Goal: Task Accomplishment & Management: Manage account settings

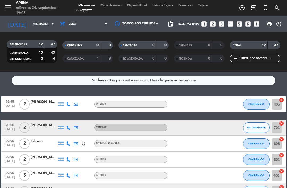
click at [276, 20] on div "power_settings_new" at bounding box center [279, 24] width 9 height 16
click at [271, 23] on span "print" at bounding box center [269, 24] width 6 height 6
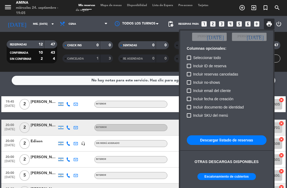
scroll to position [32, 0]
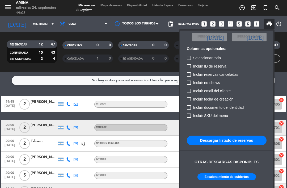
click at [244, 177] on button "Escalonamiento de cubiertos" at bounding box center [227, 176] width 58 height 7
click at [169, 114] on div at bounding box center [143, 94] width 287 height 188
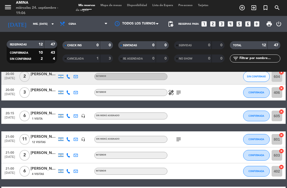
scroll to position [133, 0]
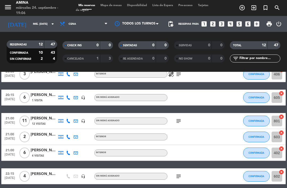
click at [217, 141] on div at bounding box center [219, 137] width 14 height 16
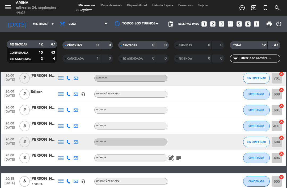
scroll to position [50, 0]
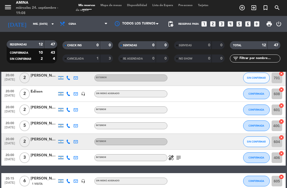
click at [170, 156] on icon "healing" at bounding box center [171, 157] width 6 height 6
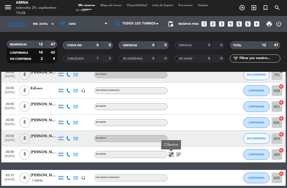
scroll to position [57, 0]
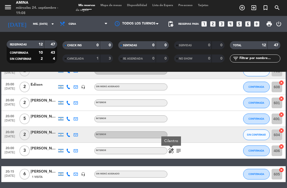
click at [181, 146] on div "healing Cilantro subject" at bounding box center [189, 151] width 45 height 16
click at [177, 152] on icon "subject" at bounding box center [178, 151] width 6 height 6
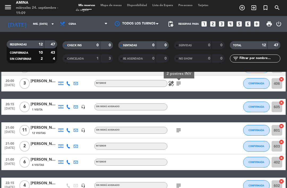
scroll to position [125, 0]
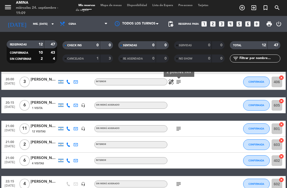
click at [180, 129] on icon "subject" at bounding box center [178, 128] width 6 height 6
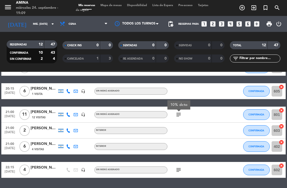
scroll to position [139, 0]
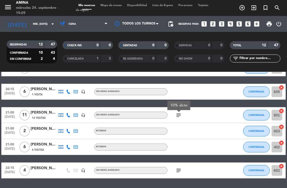
click at [174, 176] on div "subject" at bounding box center [189, 170] width 45 height 16
click at [180, 167] on icon "subject" at bounding box center [178, 170] width 6 height 6
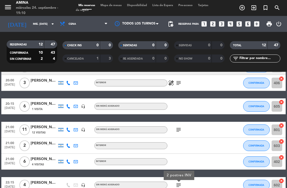
click at [179, 130] on icon "subject" at bounding box center [178, 130] width 6 height 6
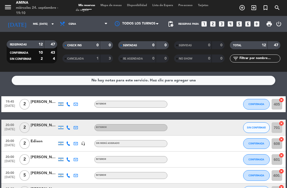
scroll to position [0, 0]
click at [115, 1] on div "menu Amina miércoles 24. septiembre - 19:12 Mis reservas Mapa de mesas Disponib…" at bounding box center [143, 8] width 287 height 16
click at [116, 4] on span "Mapa de mesas" at bounding box center [111, 5] width 27 height 3
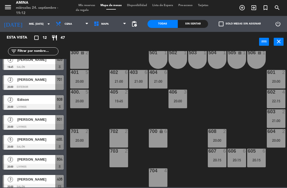
scroll to position [148, 0]
